Goal: Obtain resource: Download file/media

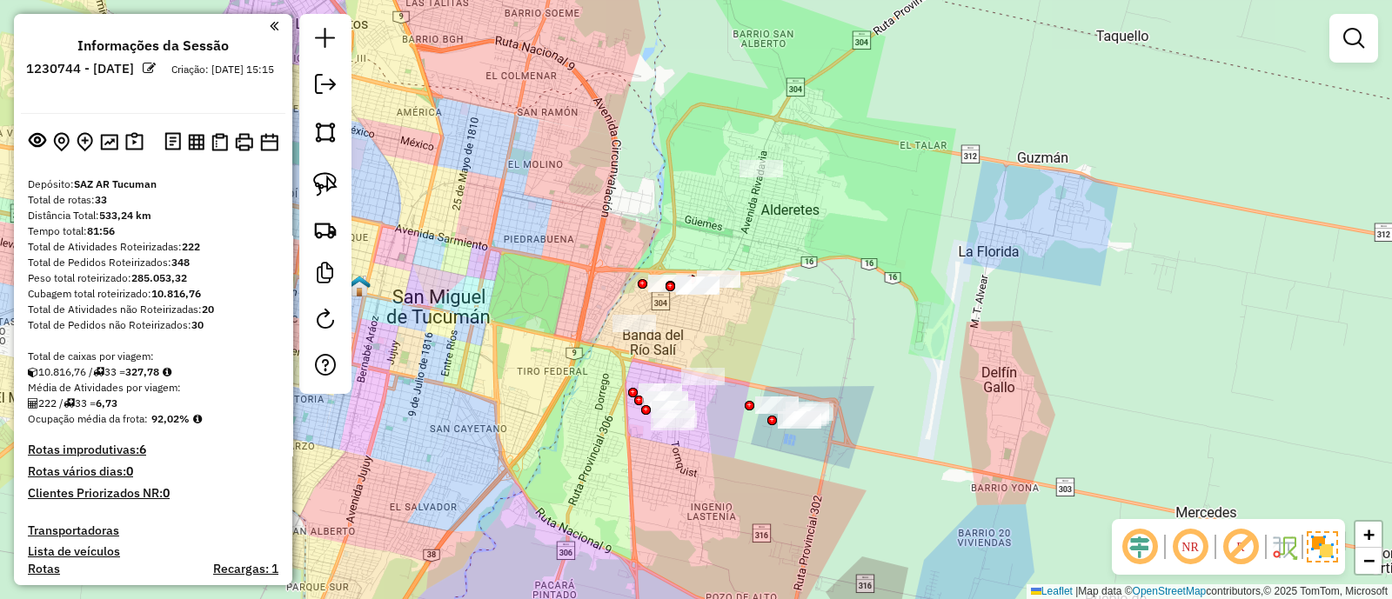
scroll to position [937, 0]
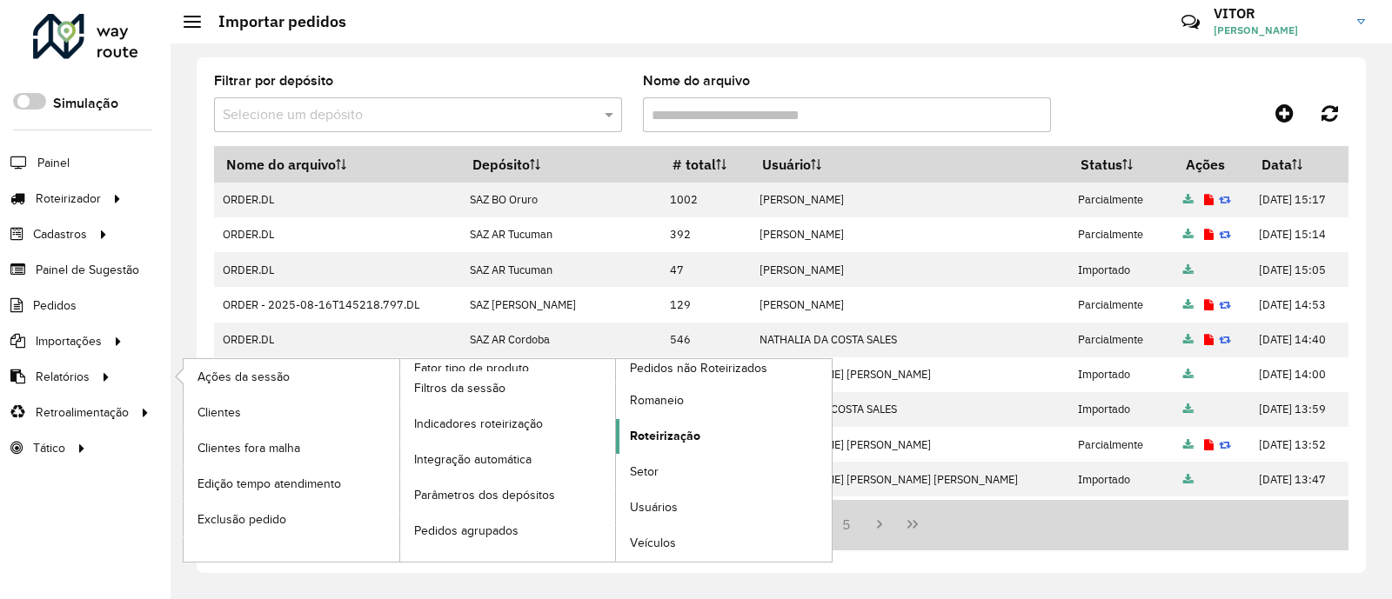
click at [659, 433] on span "Roteirização" at bounding box center [665, 436] width 70 height 18
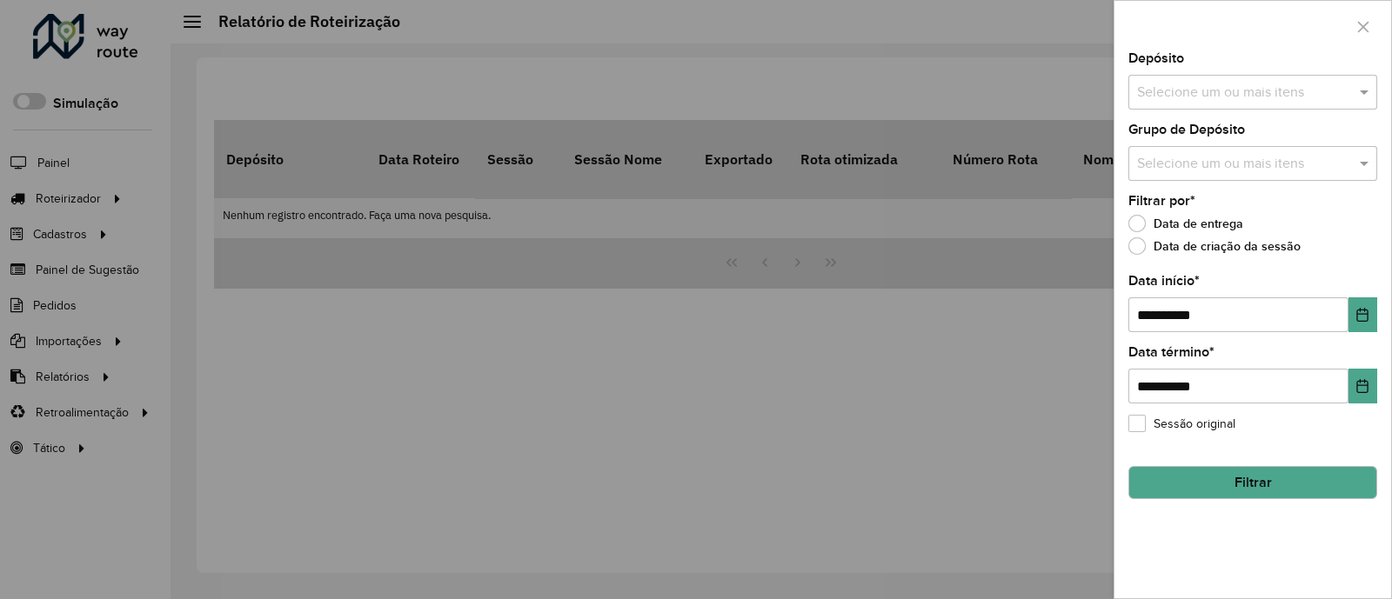
click at [1219, 90] on input "text" at bounding box center [1243, 93] width 223 height 21
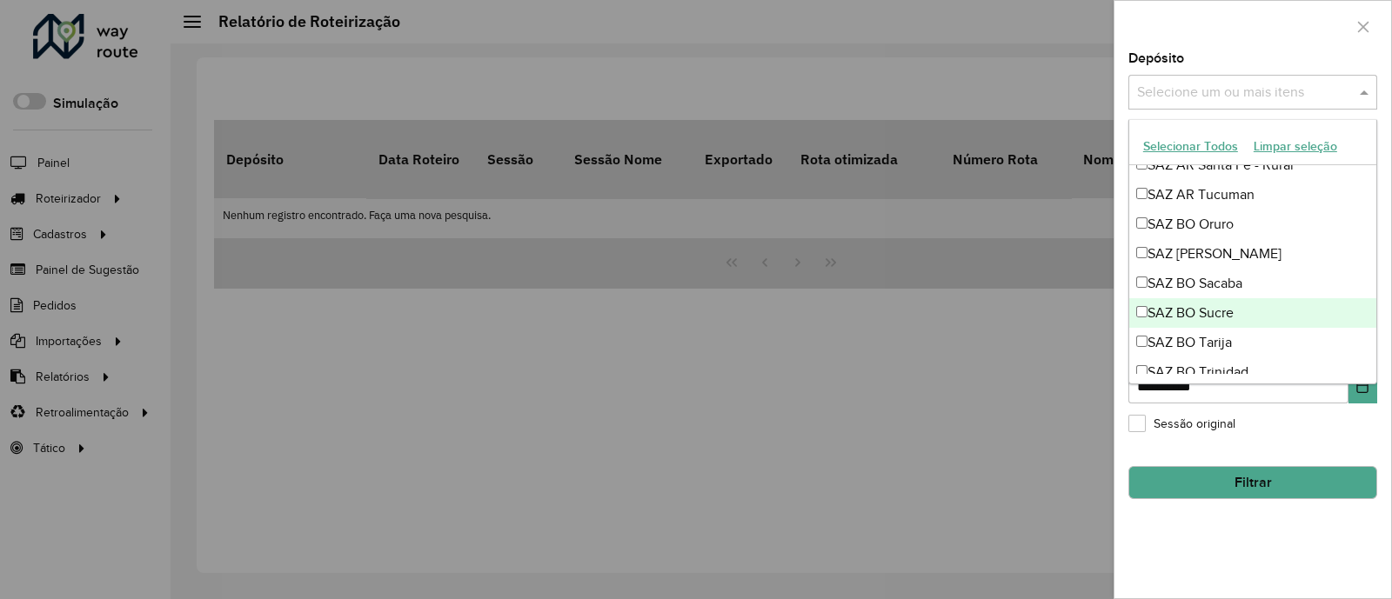
scroll to position [217, 0]
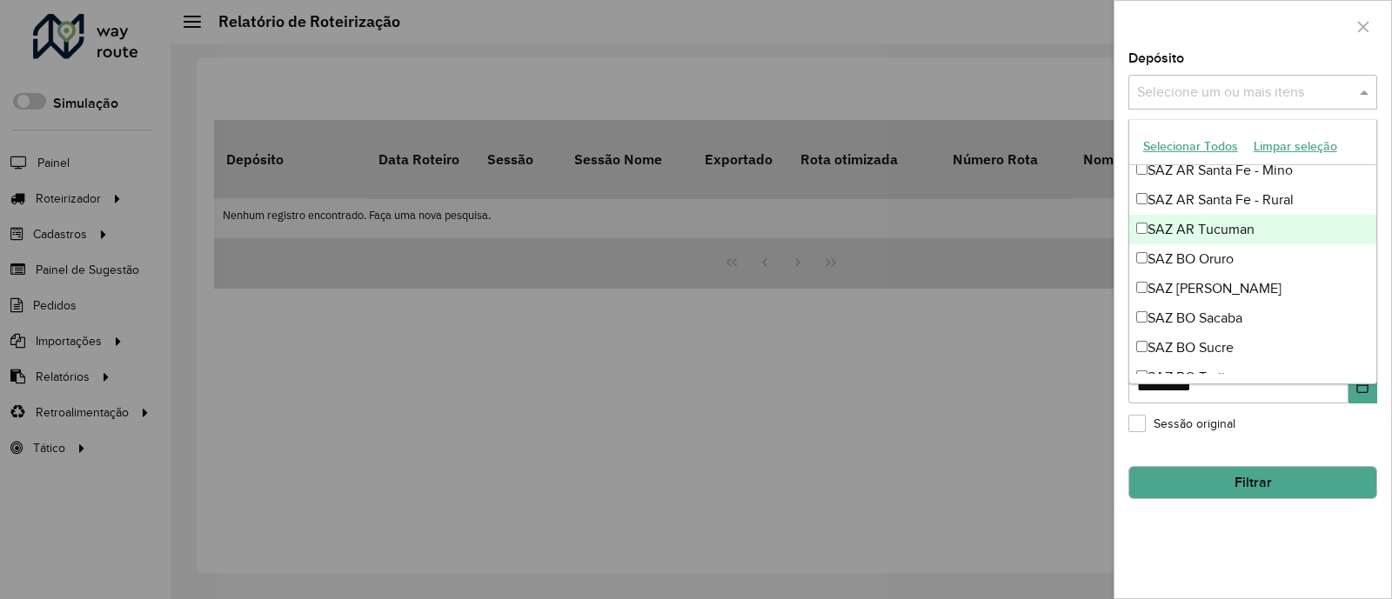
click at [1237, 224] on div "SAZ AR Tucuman" at bounding box center [1252, 230] width 247 height 30
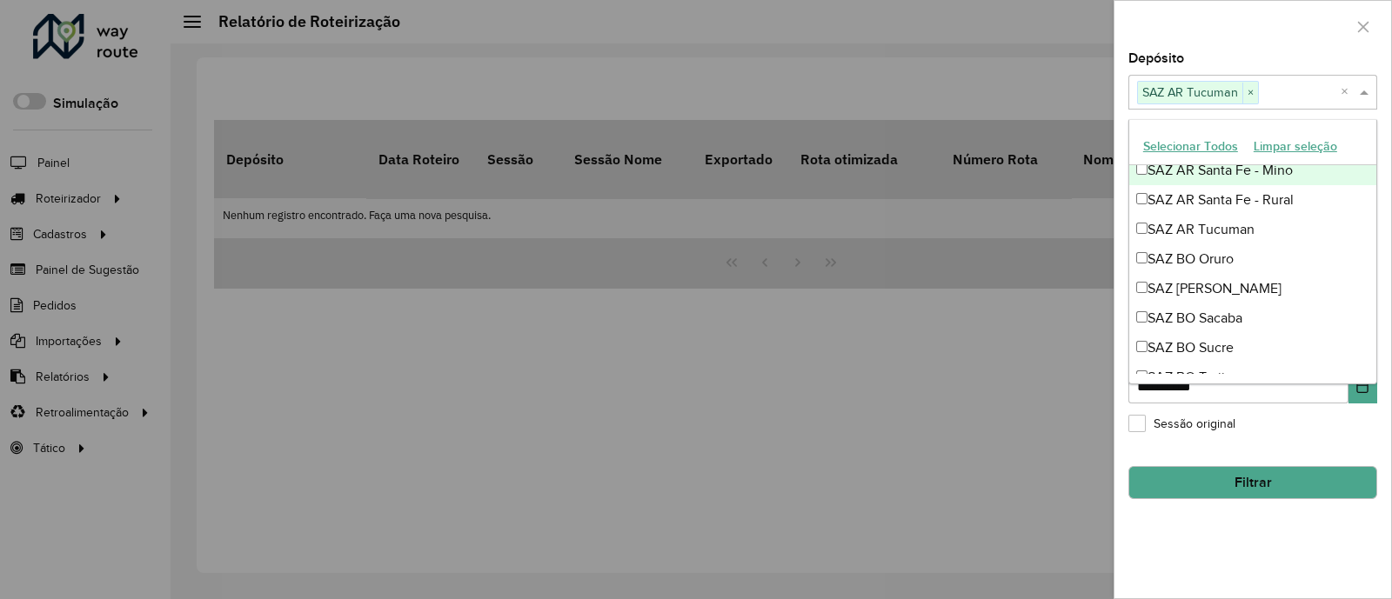
click at [1270, 41] on div at bounding box center [1252, 26] width 277 height 51
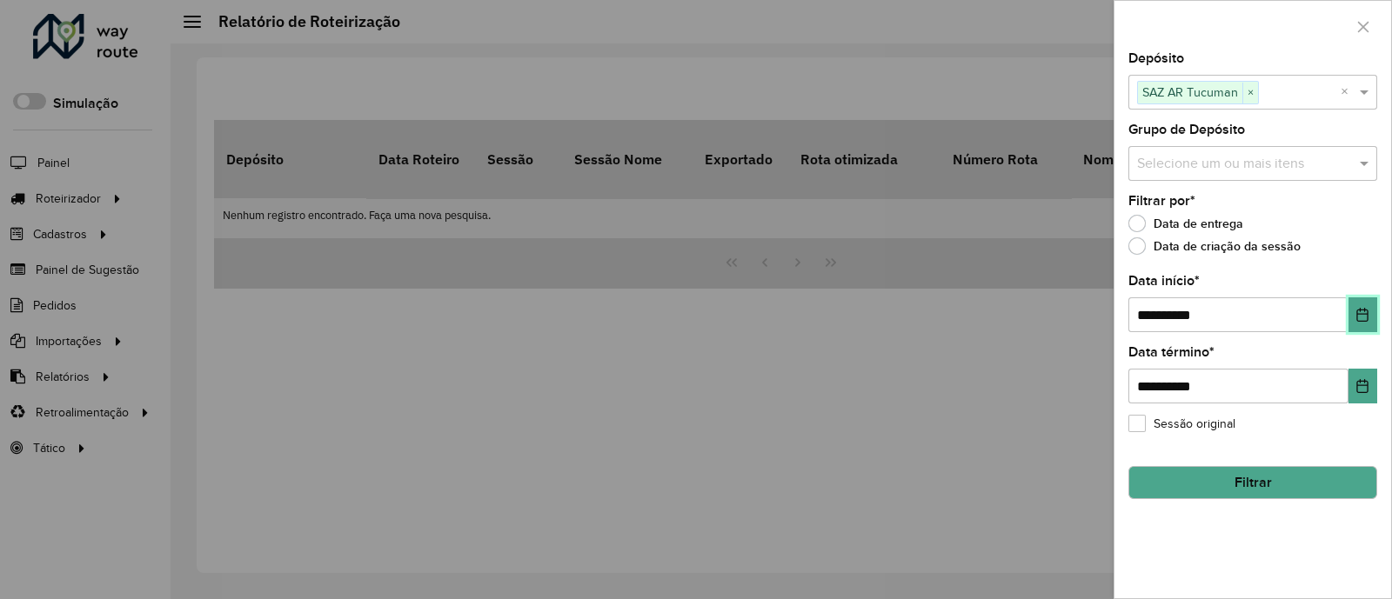
click at [1353, 309] on button "Choose Date" at bounding box center [1362, 314] width 29 height 35
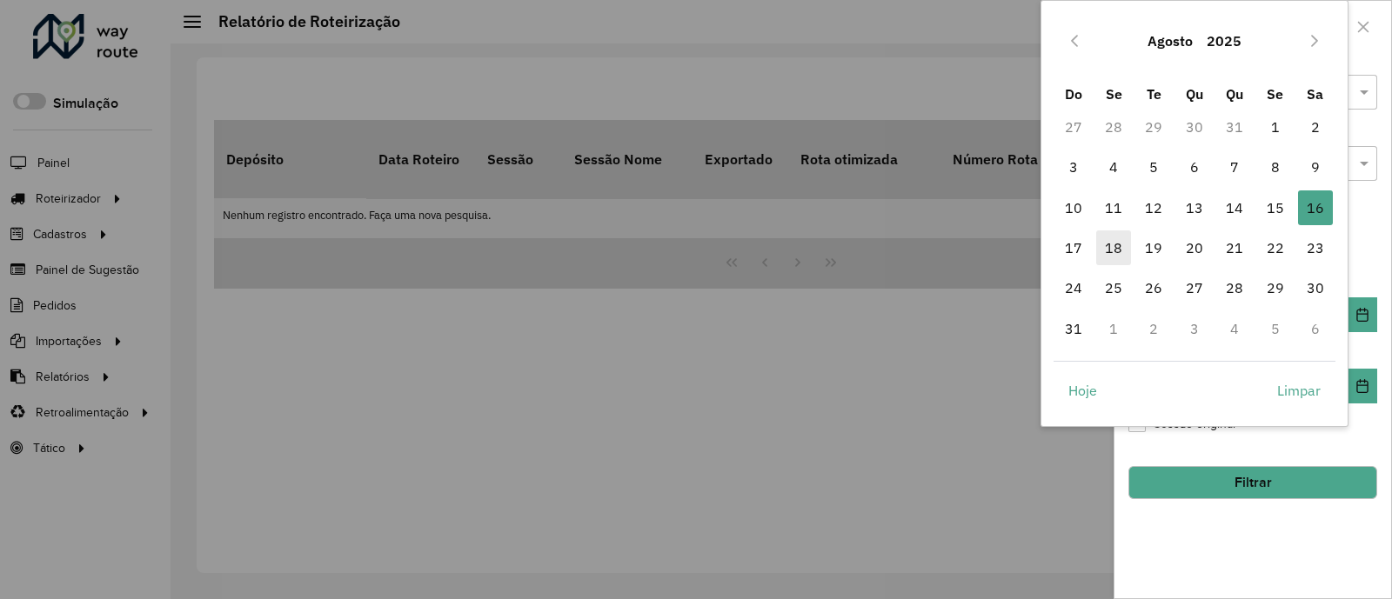
click at [1115, 254] on span "18" at bounding box center [1113, 247] width 35 height 35
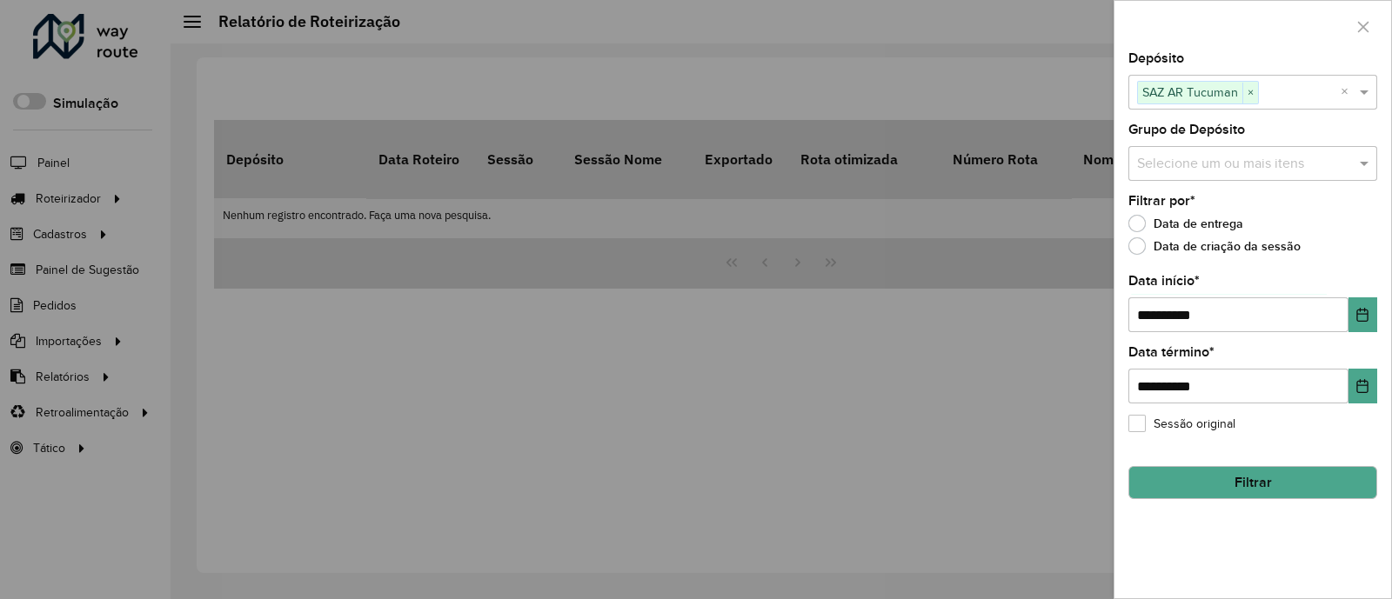
click at [1269, 484] on button "Filtrar" at bounding box center [1252, 482] width 249 height 33
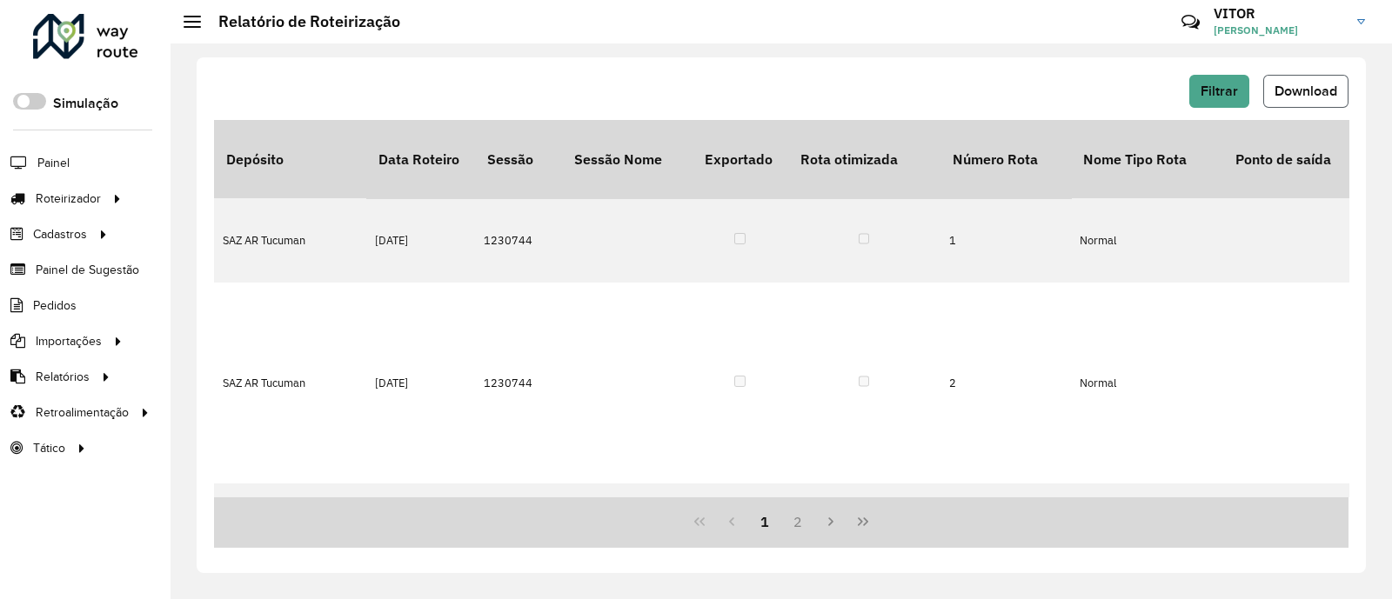
click at [1304, 97] on button "Download" at bounding box center [1305, 91] width 85 height 33
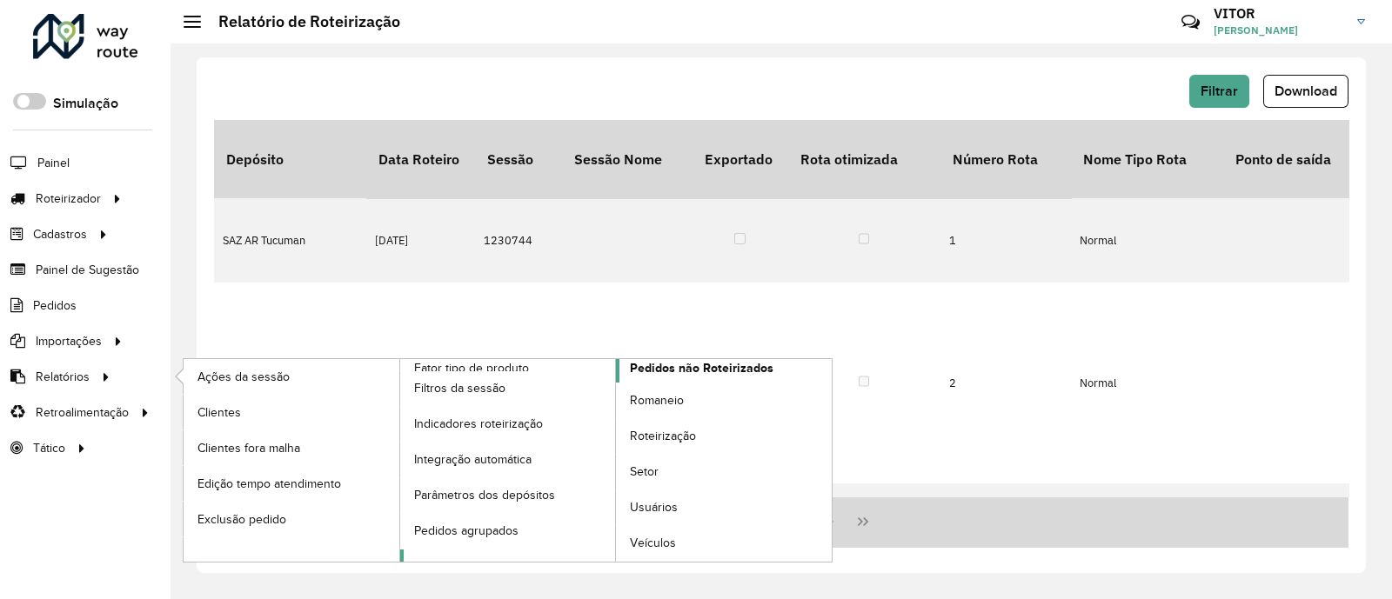
click at [676, 371] on span "Pedidos não Roteirizados" at bounding box center [702, 368] width 144 height 18
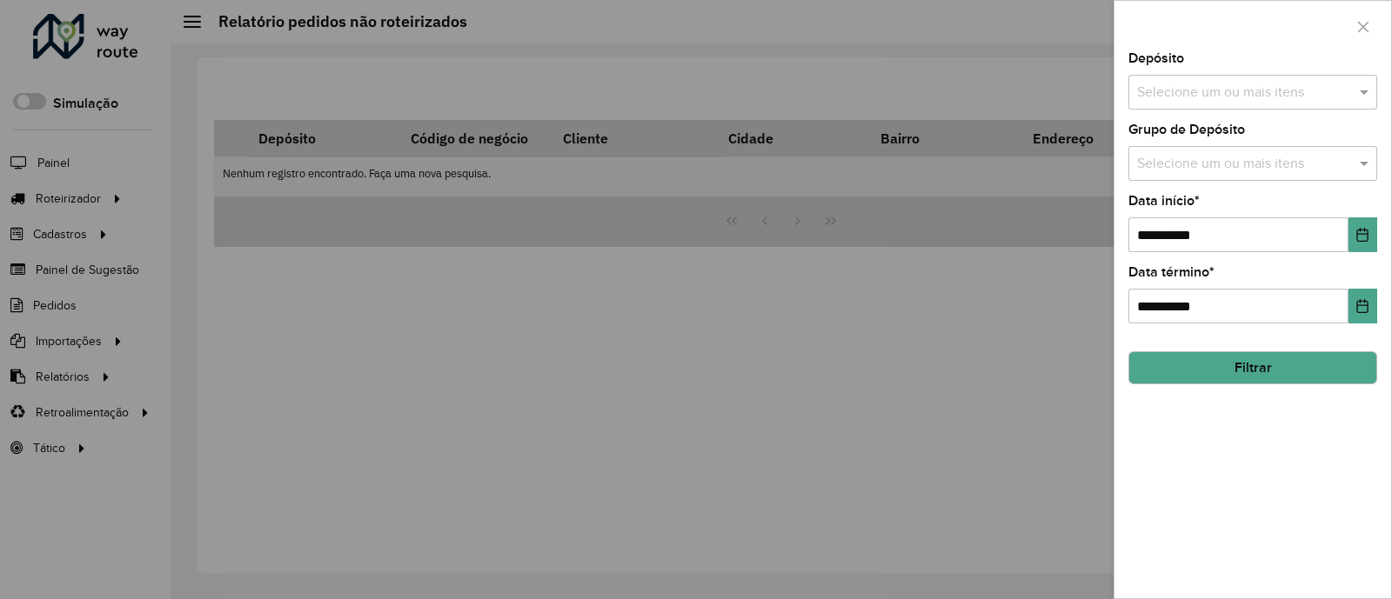
click at [1158, 93] on input "text" at bounding box center [1243, 93] width 223 height 21
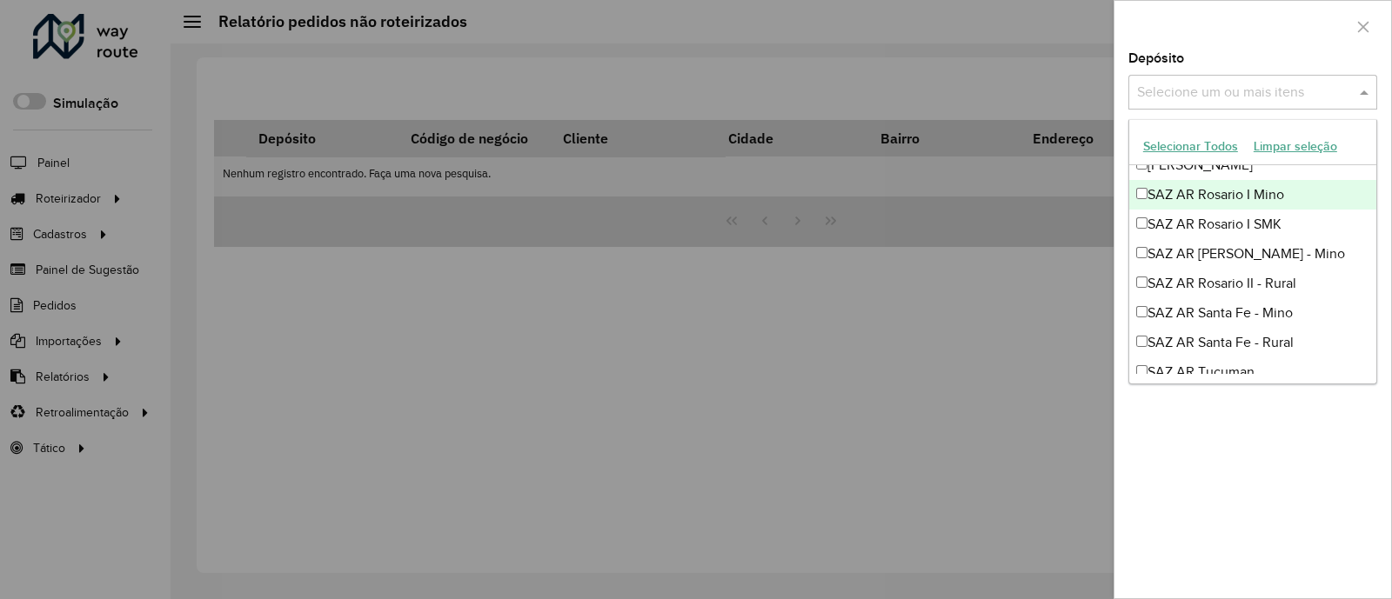
scroll to position [108, 0]
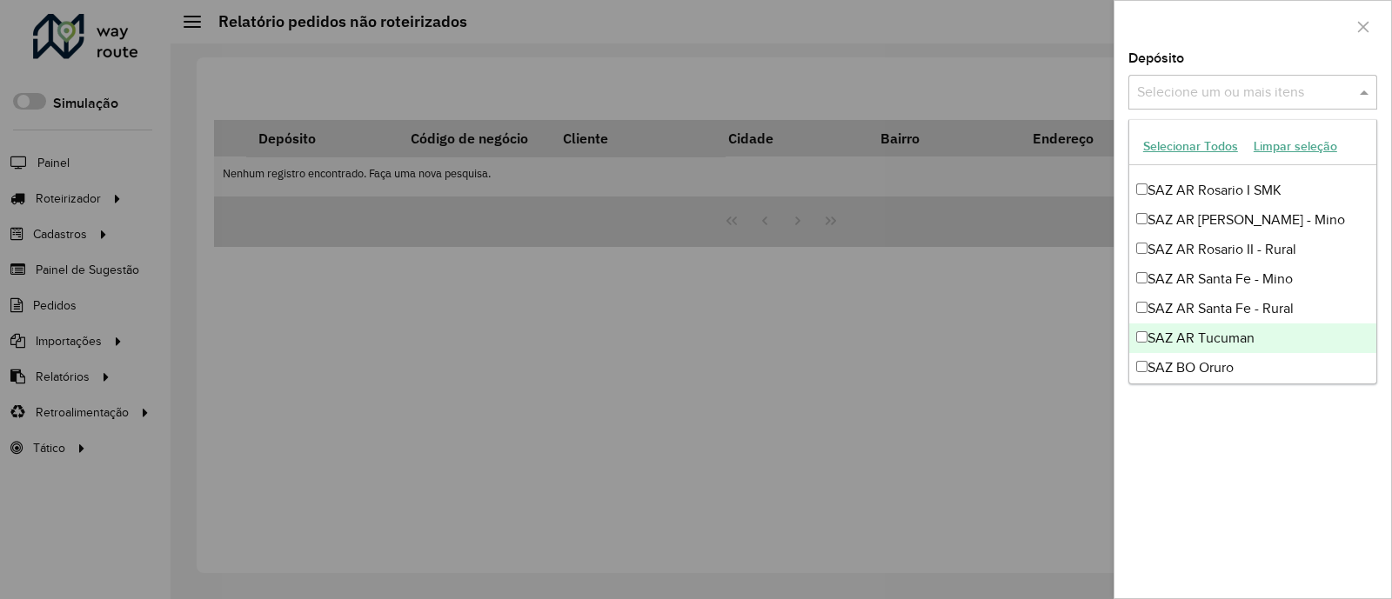
click at [1221, 336] on div "SAZ AR Tucuman" at bounding box center [1252, 339] width 247 height 30
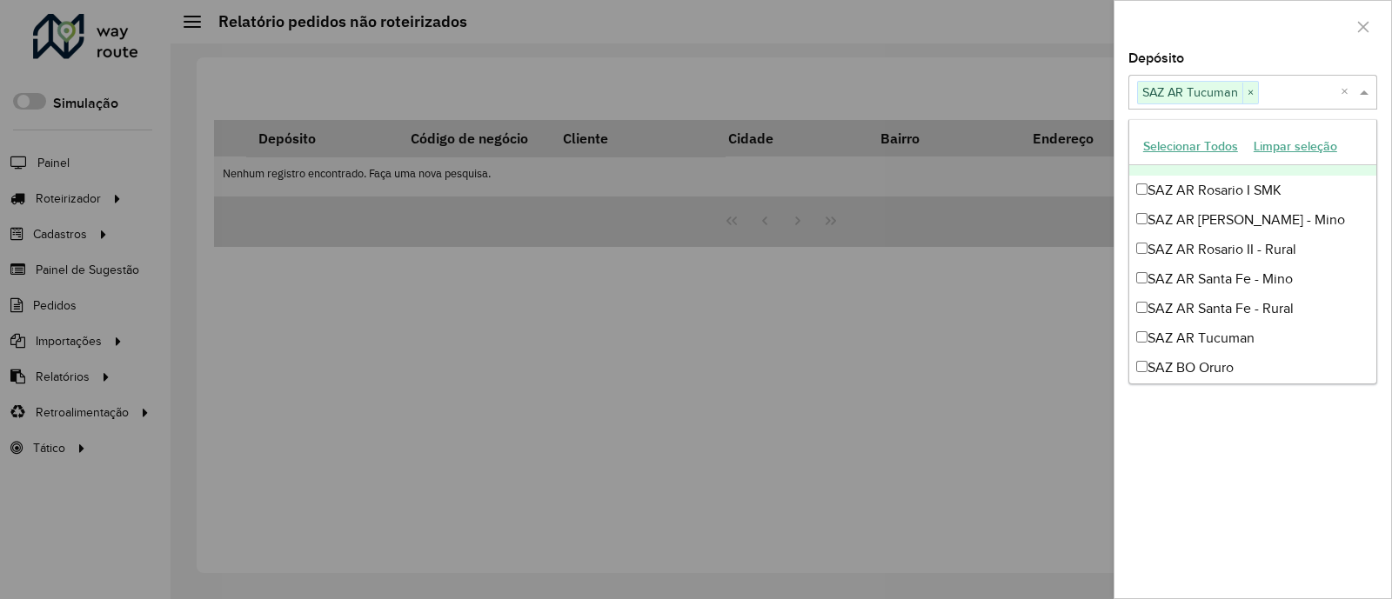
click at [1249, 46] on div at bounding box center [1252, 26] width 277 height 51
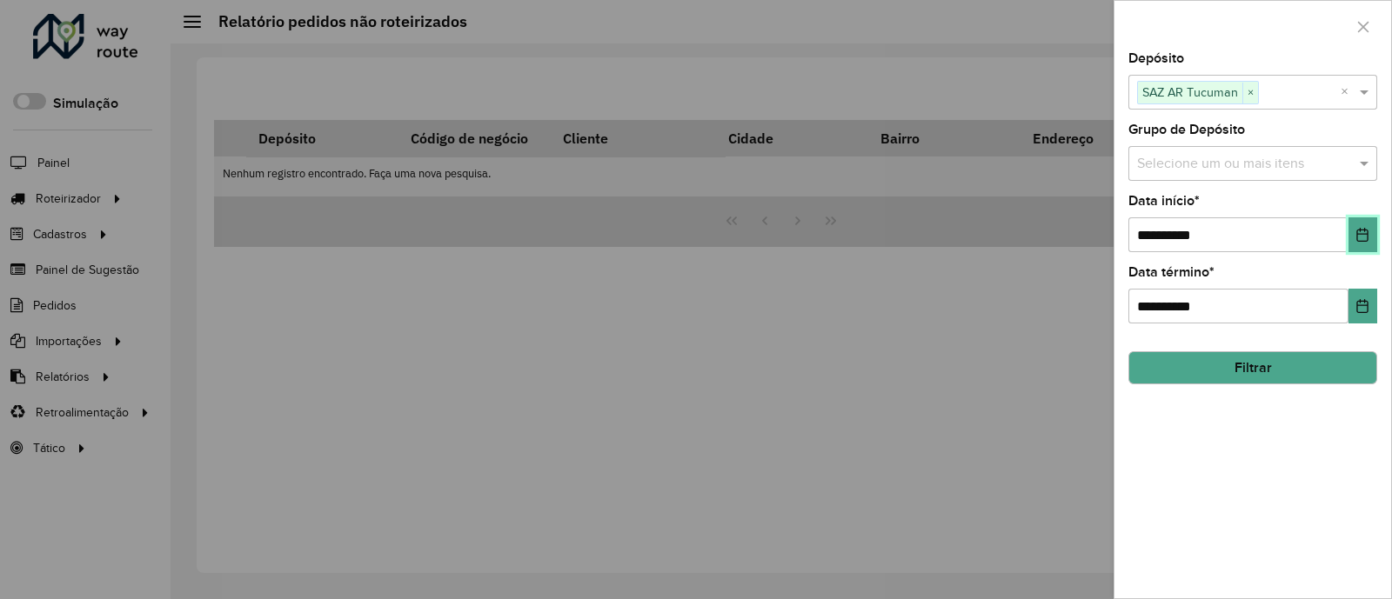
click at [1365, 237] on icon "Choose Date" at bounding box center [1362, 235] width 14 height 14
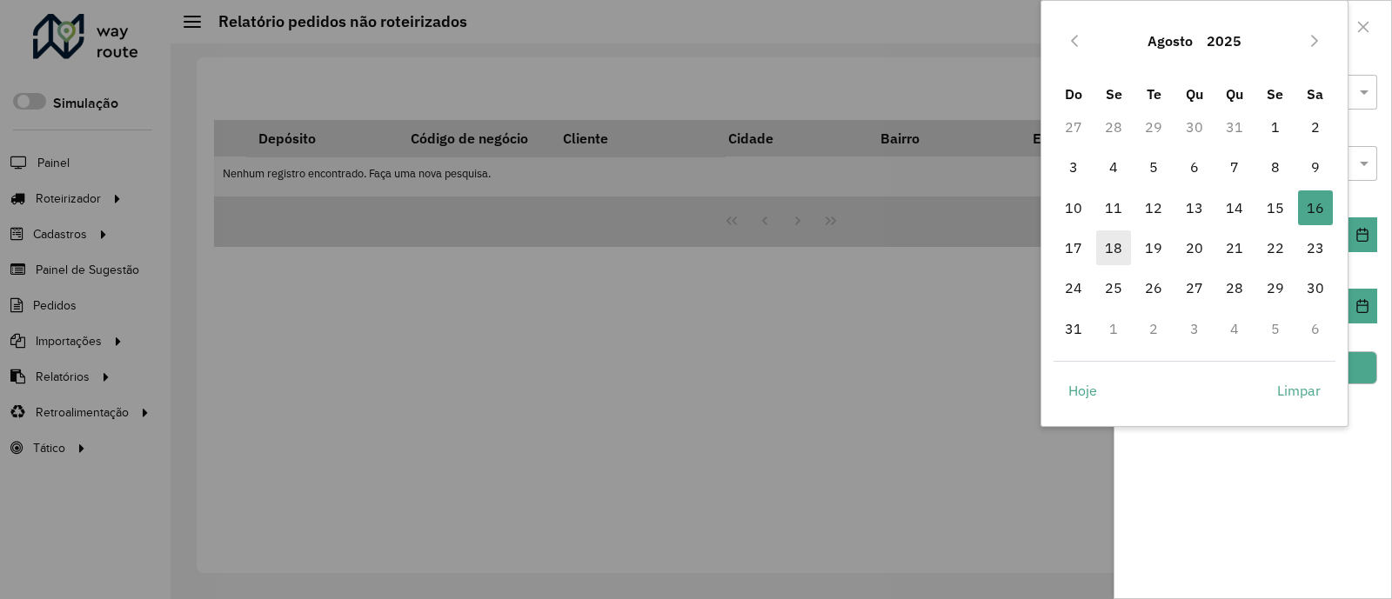
click at [1112, 252] on span "18" at bounding box center [1113, 247] width 35 height 35
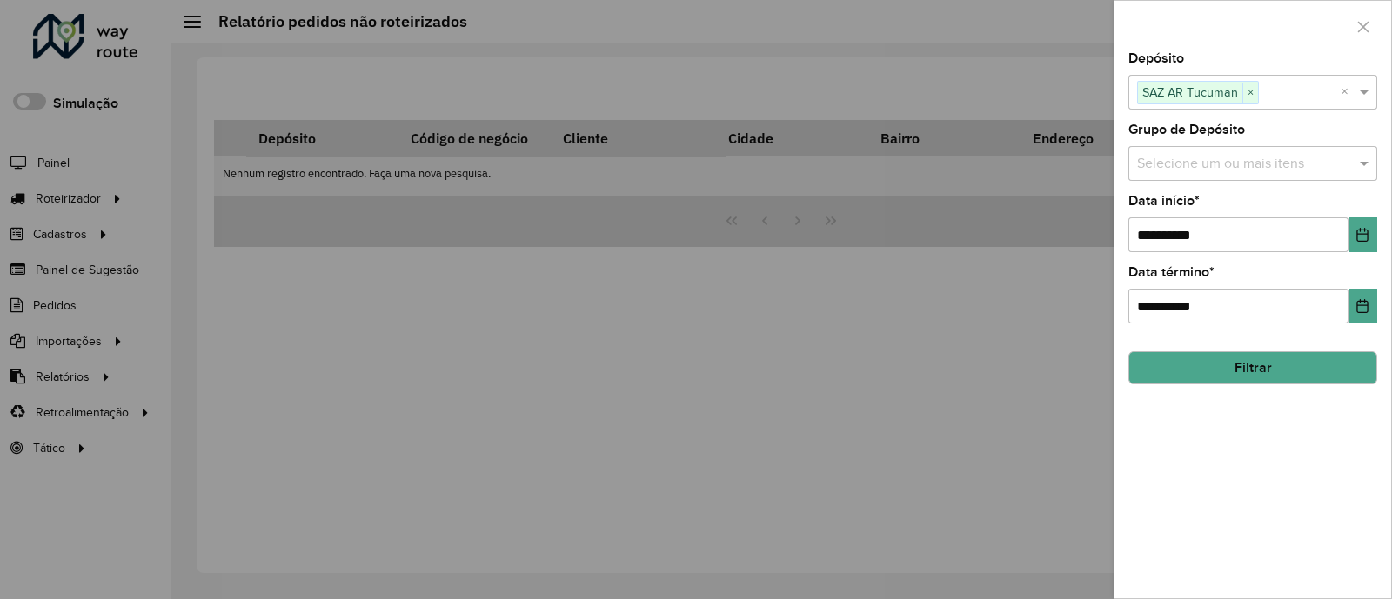
click at [1257, 377] on button "Filtrar" at bounding box center [1252, 367] width 249 height 33
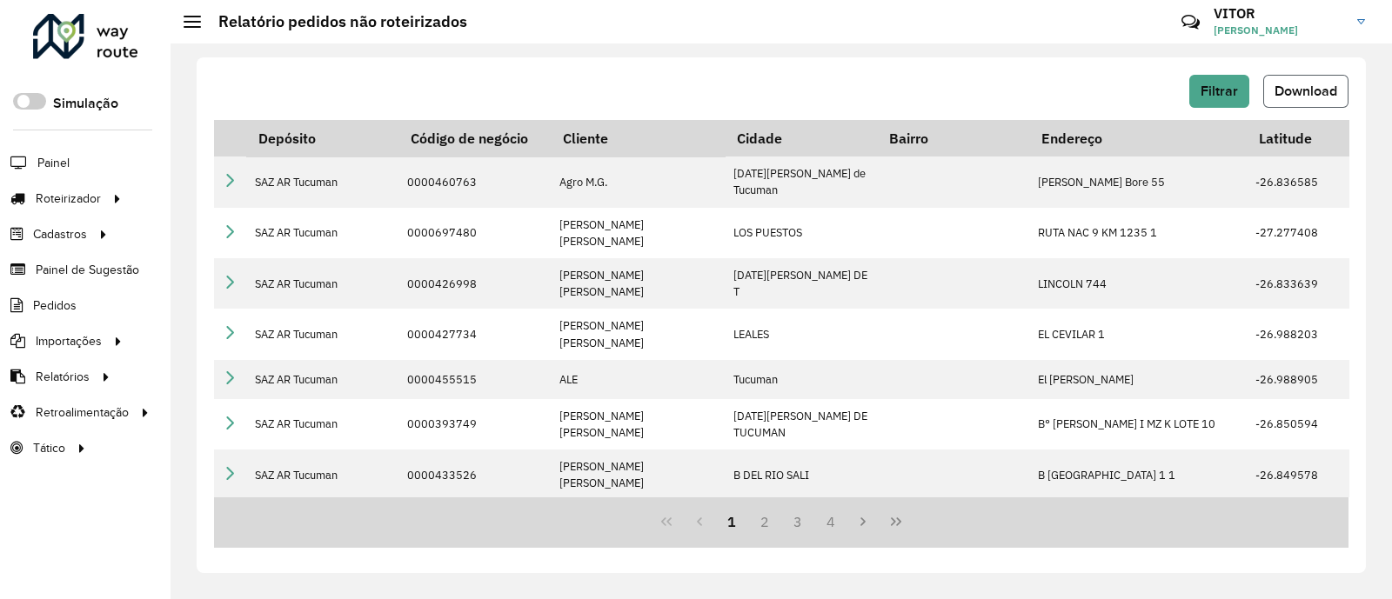
click at [1299, 98] on button "Download" at bounding box center [1305, 91] width 85 height 33
click at [848, 82] on div "Filtrar Download" at bounding box center [781, 91] width 1134 height 33
click at [1101, 87] on div "Filtrar Download" at bounding box center [781, 91] width 1134 height 33
